Goal: Task Accomplishment & Management: Complete application form

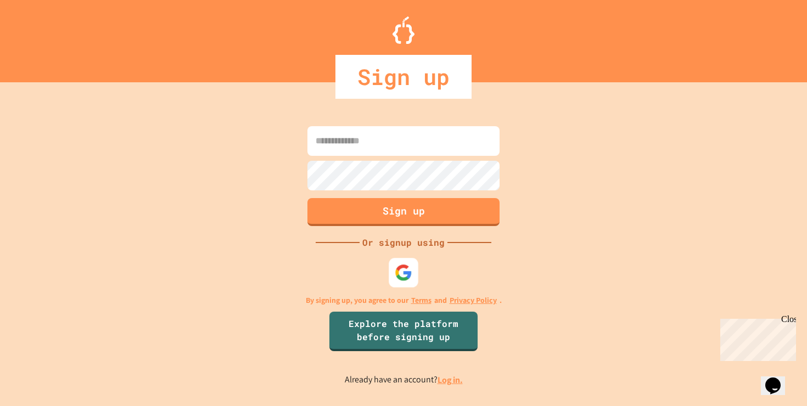
click at [396, 266] on img at bounding box center [404, 273] width 18 height 18
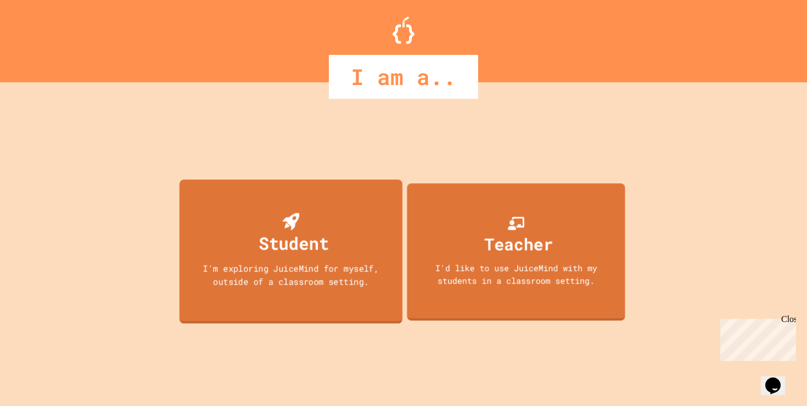
click at [350, 222] on div "Student I'm exploring JuiceMind for myself, outside of a classroom setting." at bounding box center [291, 252] width 223 height 144
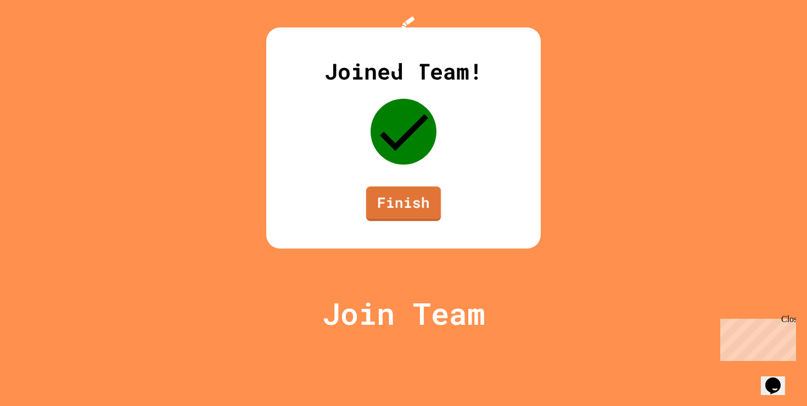
click at [413, 221] on link "Finish" at bounding box center [403, 204] width 75 height 35
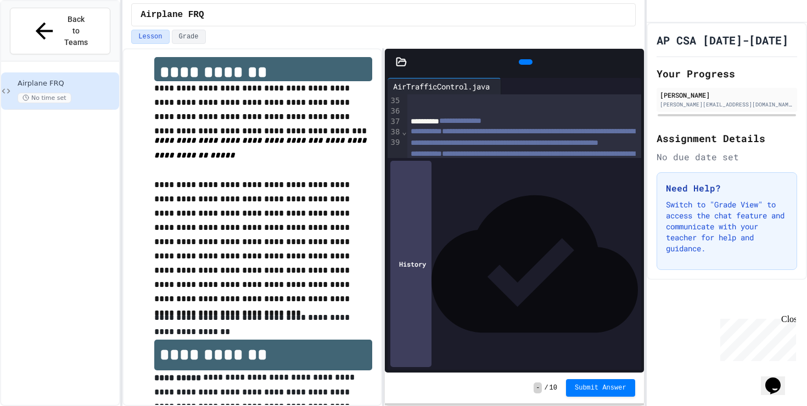
scroll to position [543, 0]
